Goal: Check status

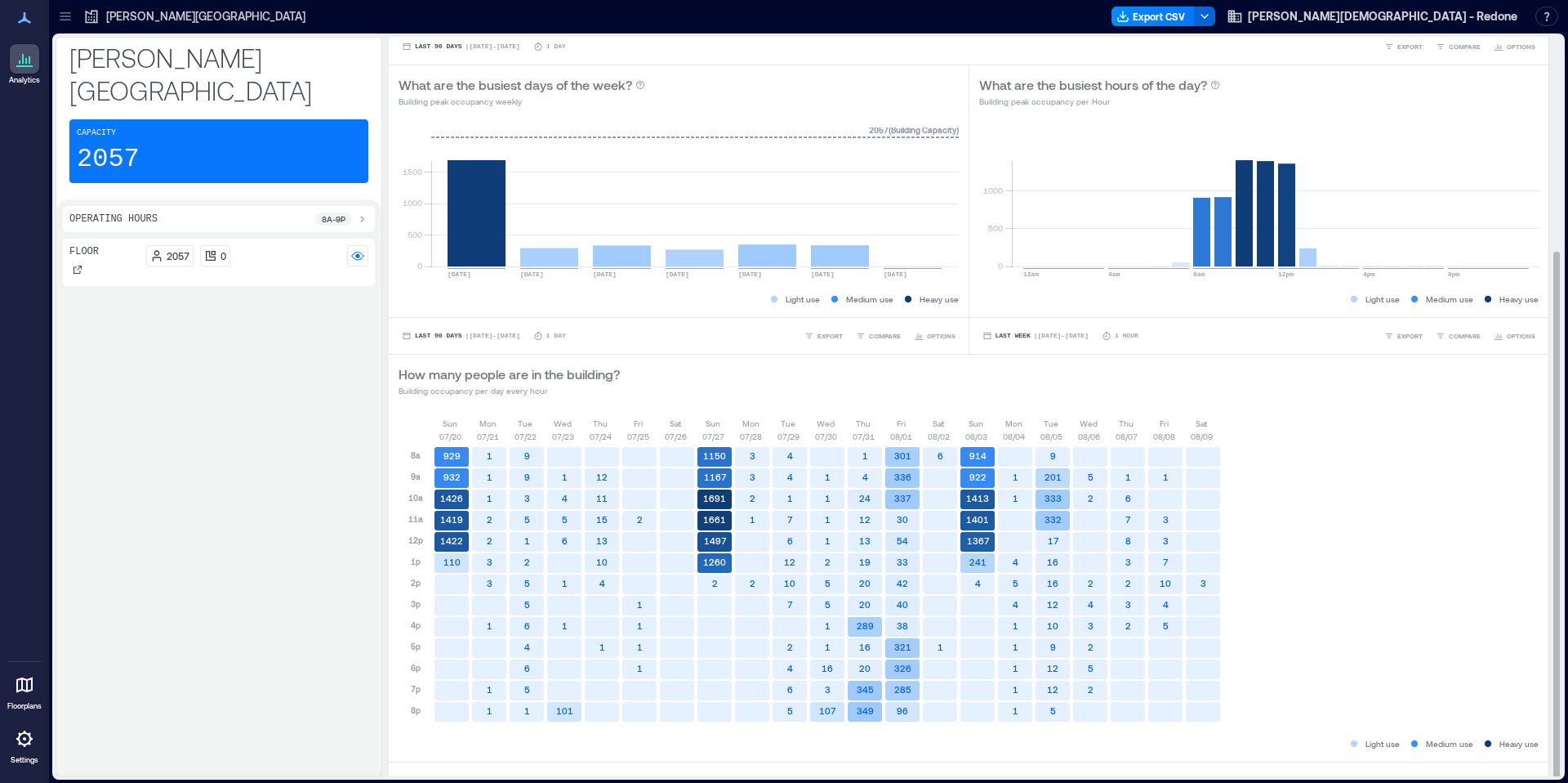
scroll to position [304, 0]
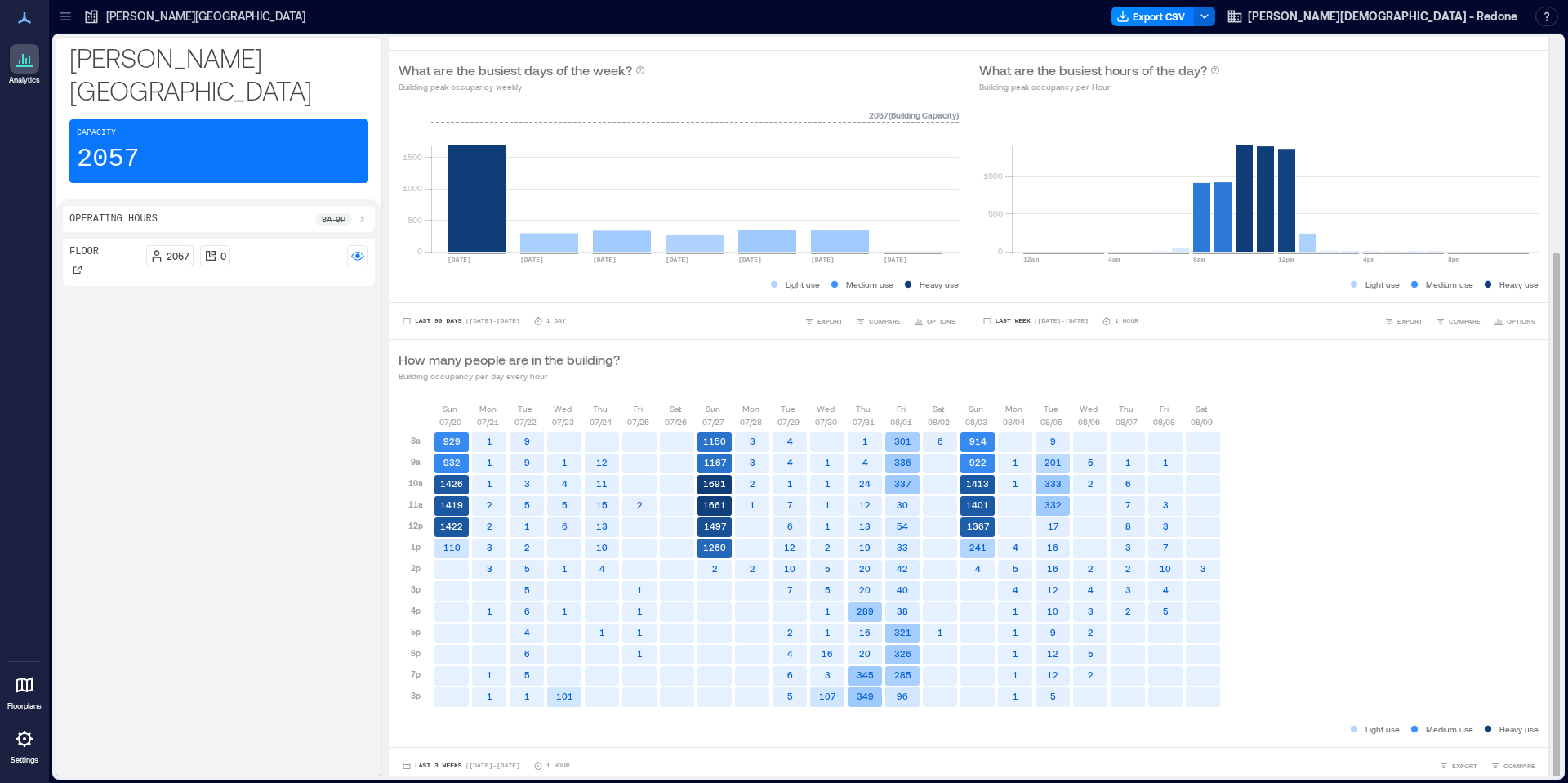
click at [453, 527] on text "1422" at bounding box center [451, 525] width 23 height 10
click at [440, 532] on rect at bounding box center [451, 527] width 34 height 19
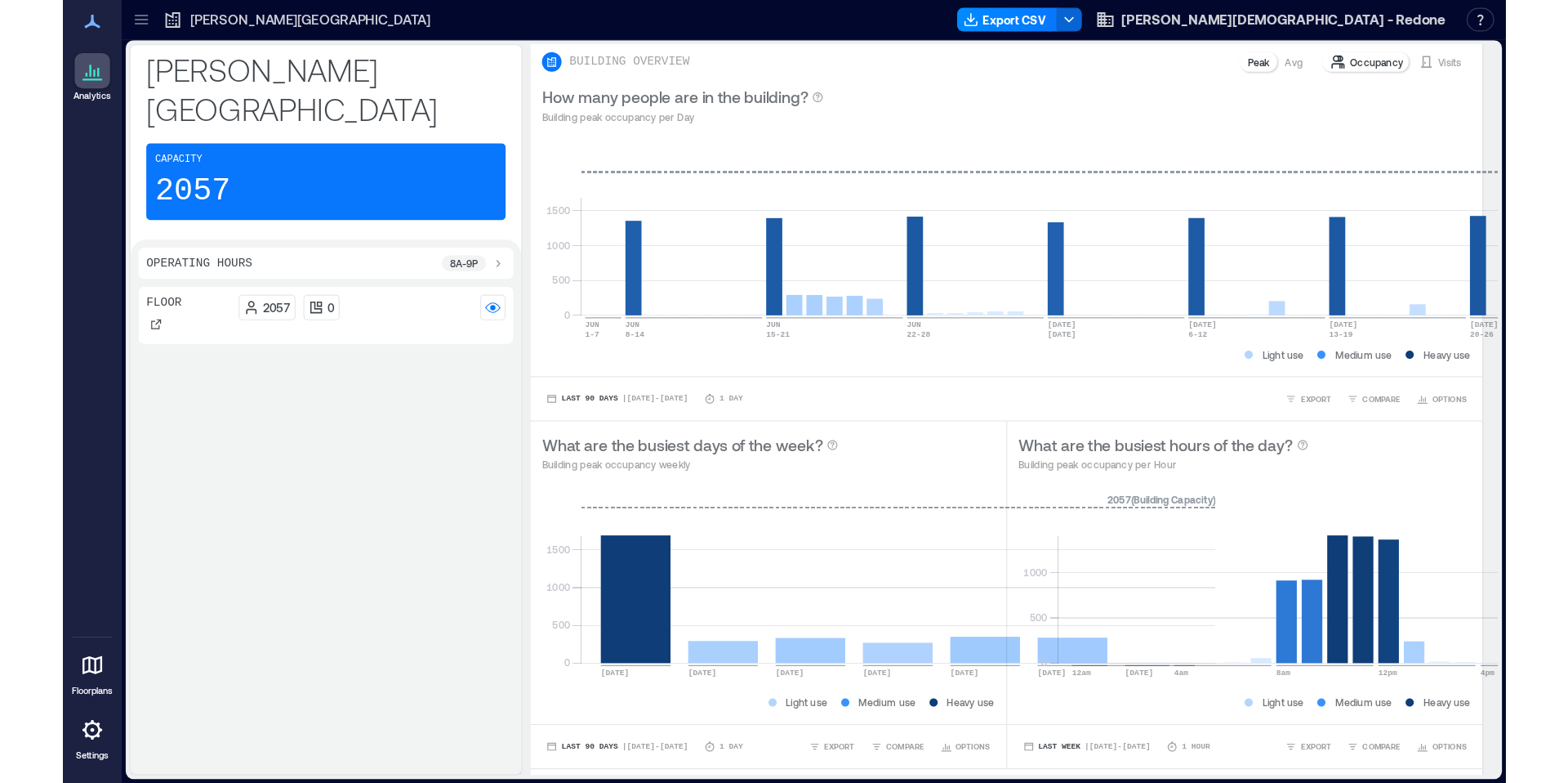
scroll to position [5, 0]
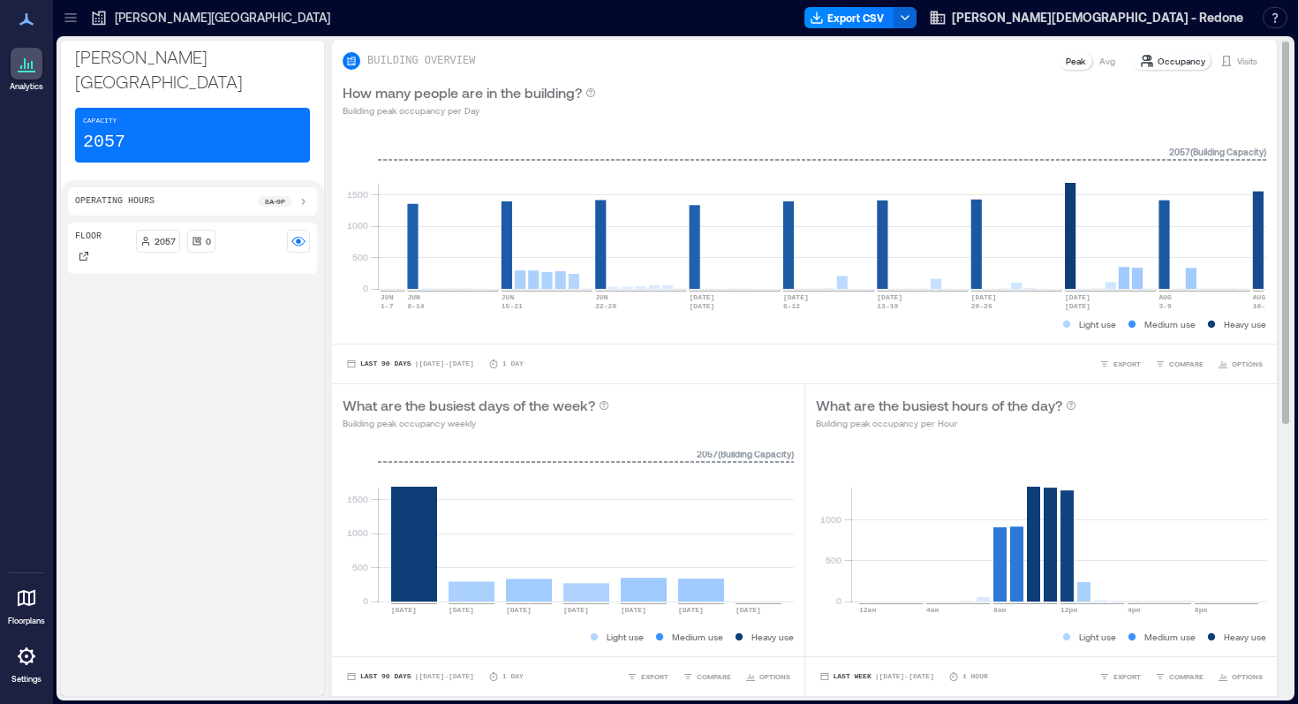
click at [1101, 56] on p "Avg" at bounding box center [1107, 61] width 16 height 14
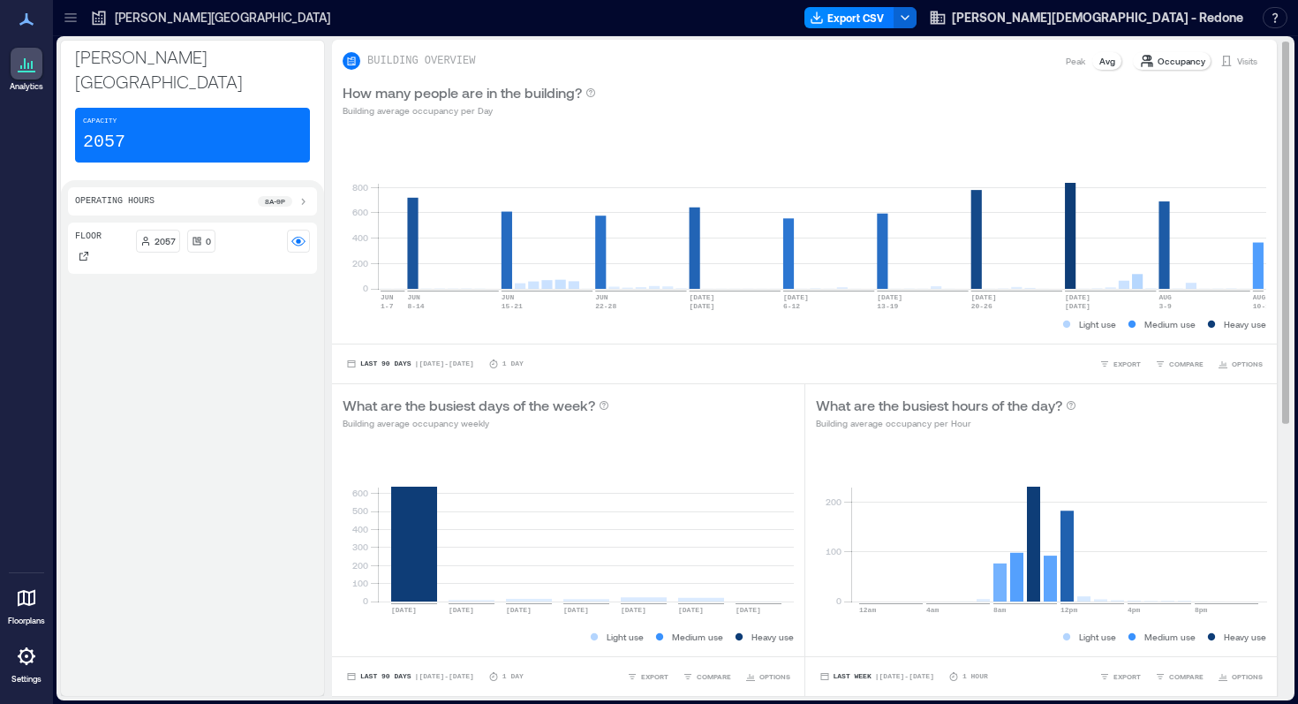
click at [1064, 62] on div "Peak" at bounding box center [1076, 61] width 34 height 18
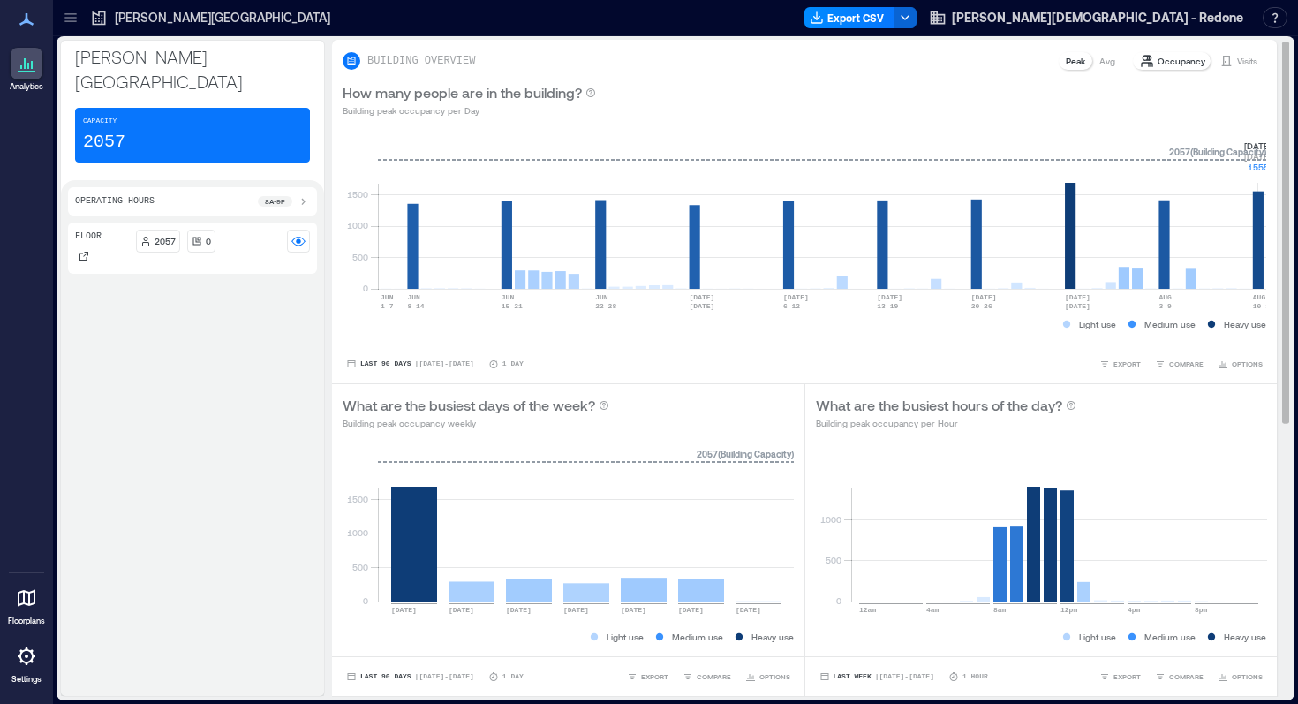
click at [1257, 259] on rect at bounding box center [822, 214] width 888 height 150
click at [1245, 215] on rect at bounding box center [822, 214] width 888 height 150
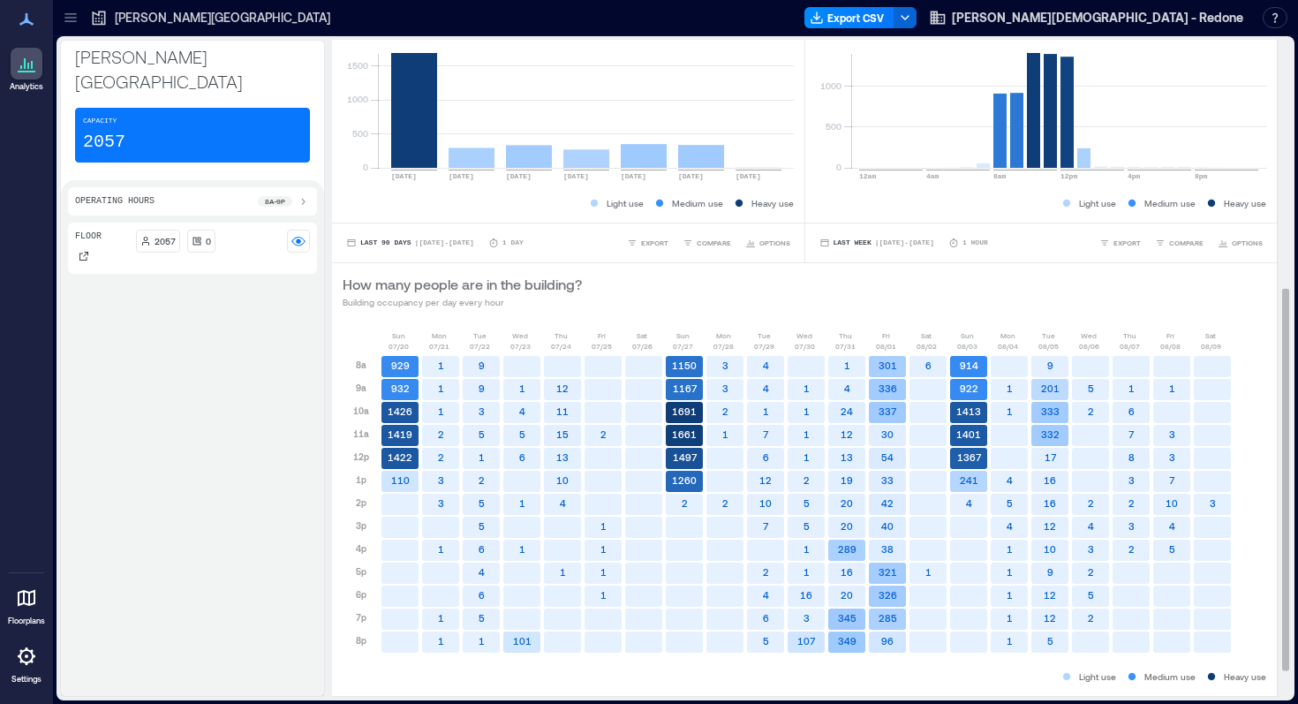
scroll to position [440, 0]
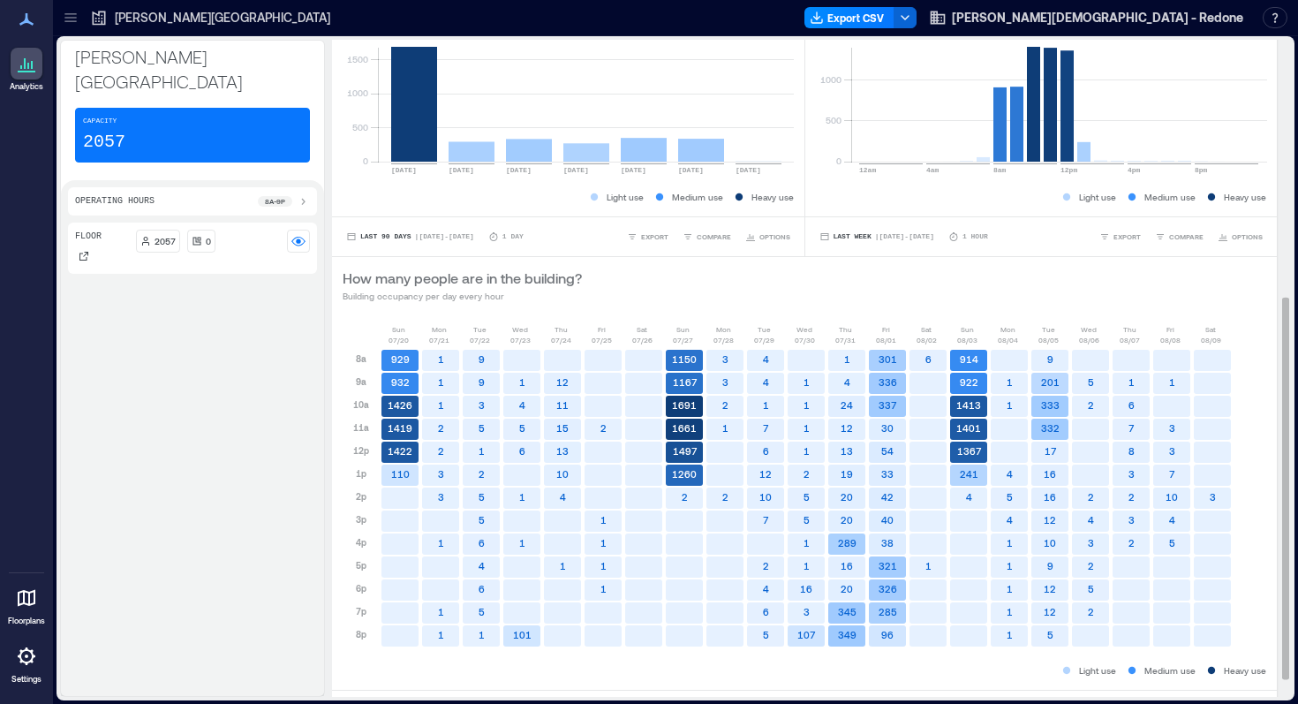
click at [1210, 492] on text "3" at bounding box center [1212, 496] width 6 height 11
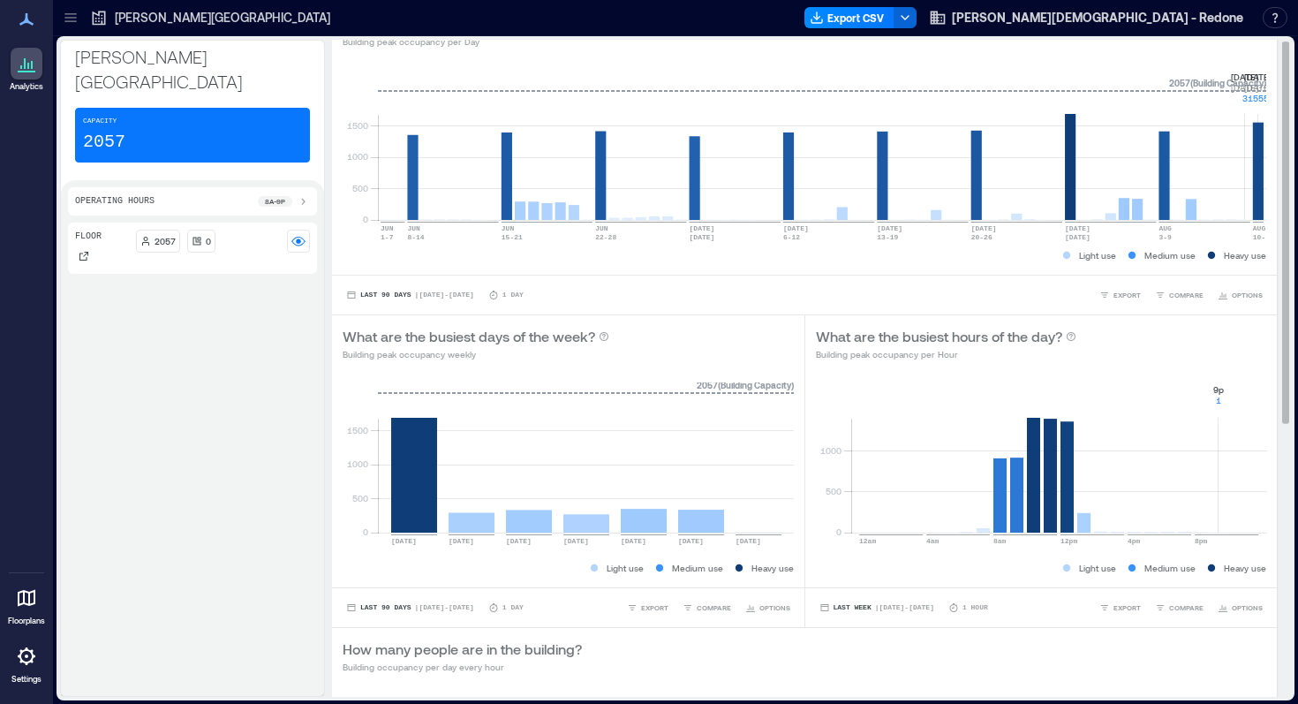
scroll to position [0, 0]
